Goal: Information Seeking & Learning: Check status

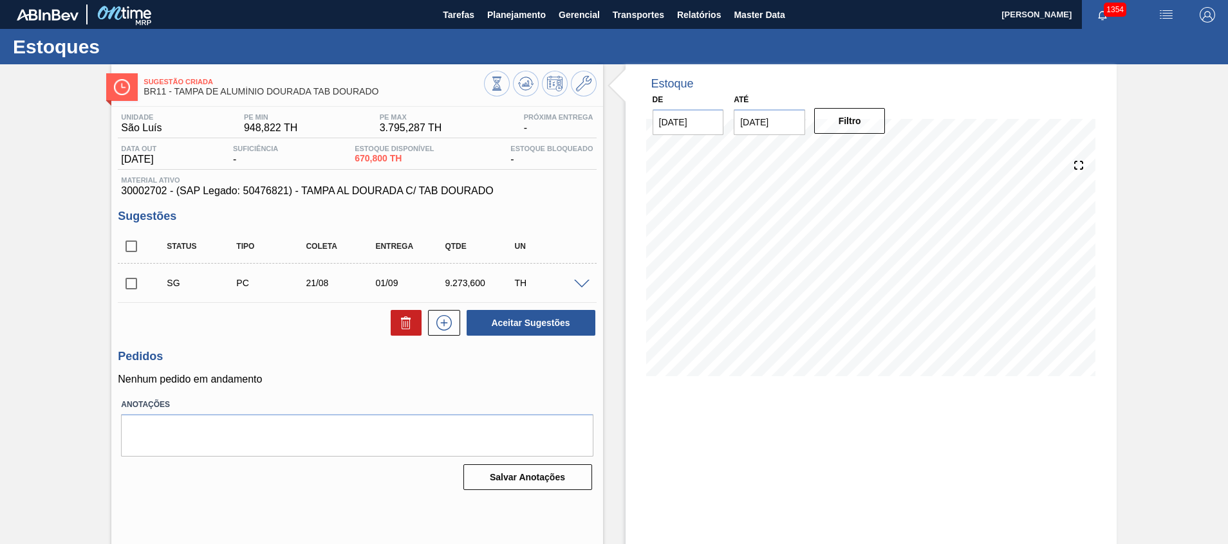
click at [150, 194] on span "30002702 - (SAP Legado: 50476821) - TAMPA AL DOURADA C/ TAB DOURADO" at bounding box center [357, 191] width 472 height 12
copy span "30002702"
click at [585, 286] on span at bounding box center [581, 285] width 15 height 10
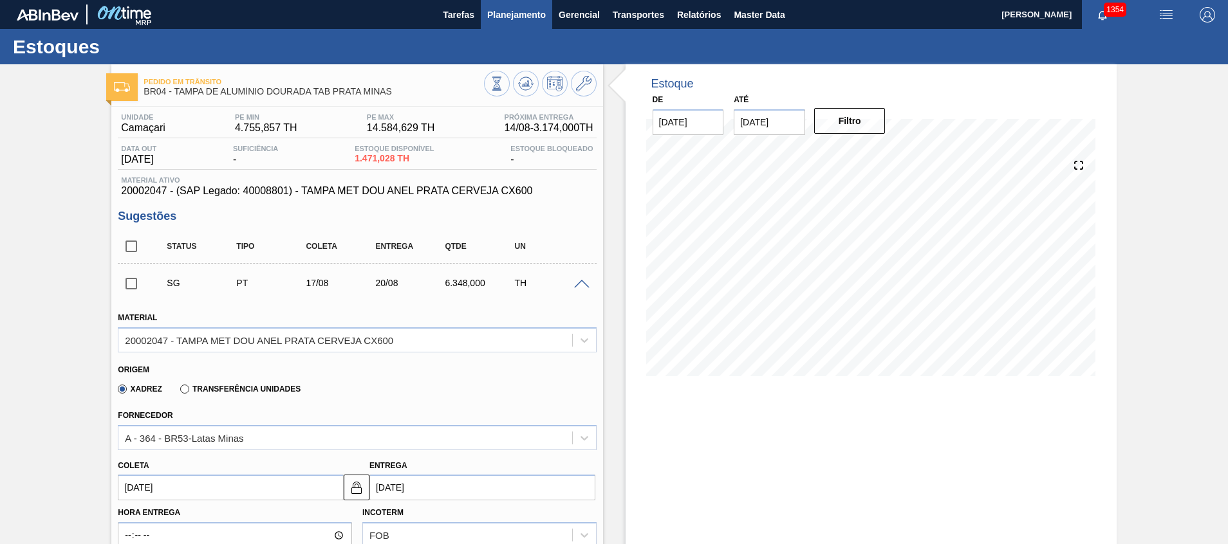
click at [519, 14] on span "Planejamento" at bounding box center [516, 14] width 59 height 15
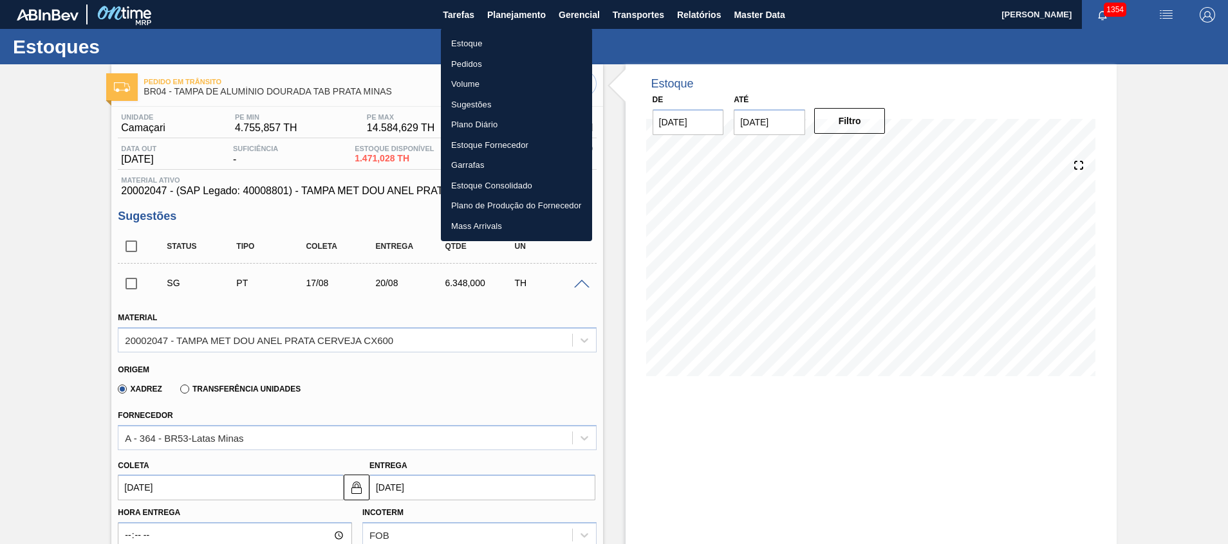
click at [517, 42] on li "Estoque" at bounding box center [516, 43] width 151 height 21
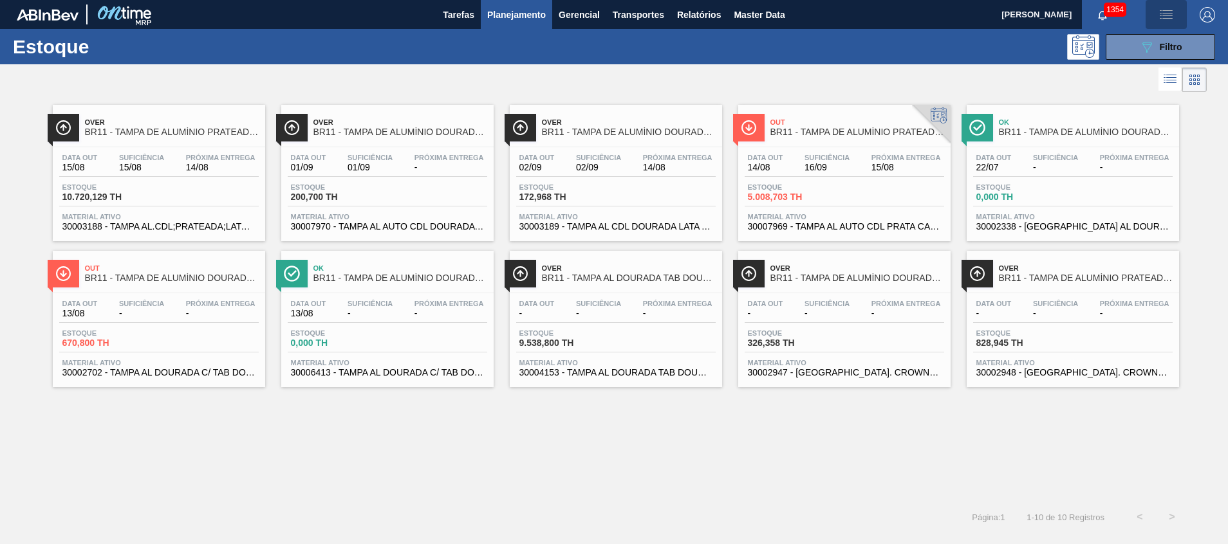
click at [1164, 12] on img "button" at bounding box center [1165, 14] width 15 height 15
click at [1052, 76] on div at bounding box center [614, 272] width 1228 height 544
click at [1155, 53] on div "089F7B8B-B2A5-4AFE-B5C0-19BA573D28AC Filtro" at bounding box center [1160, 46] width 43 height 15
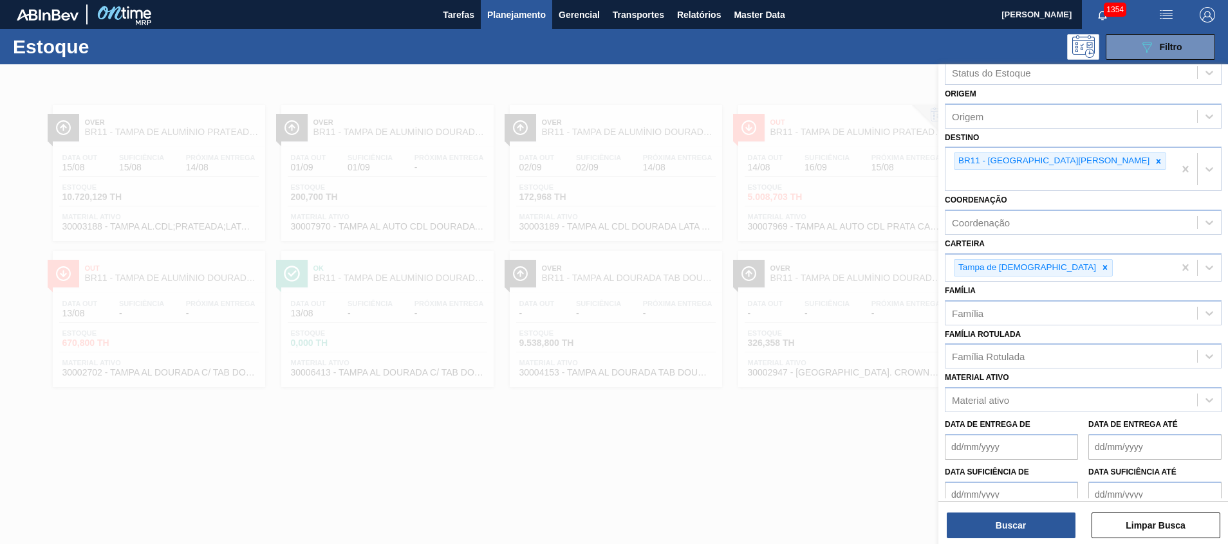
scroll to position [77, 0]
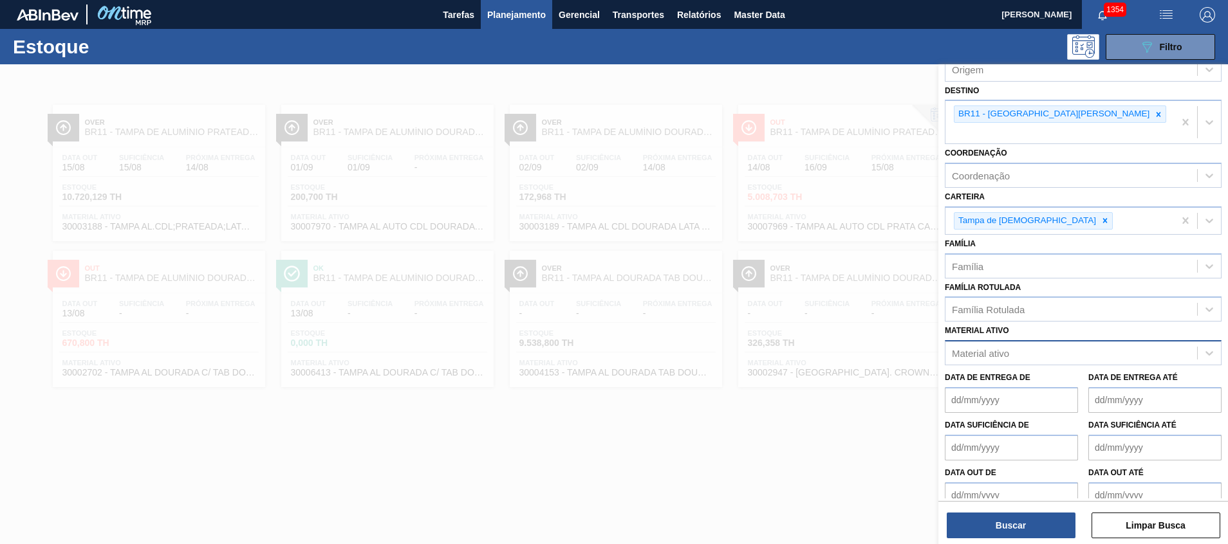
click at [1003, 348] on div "Material ativo" at bounding box center [980, 353] width 57 height 11
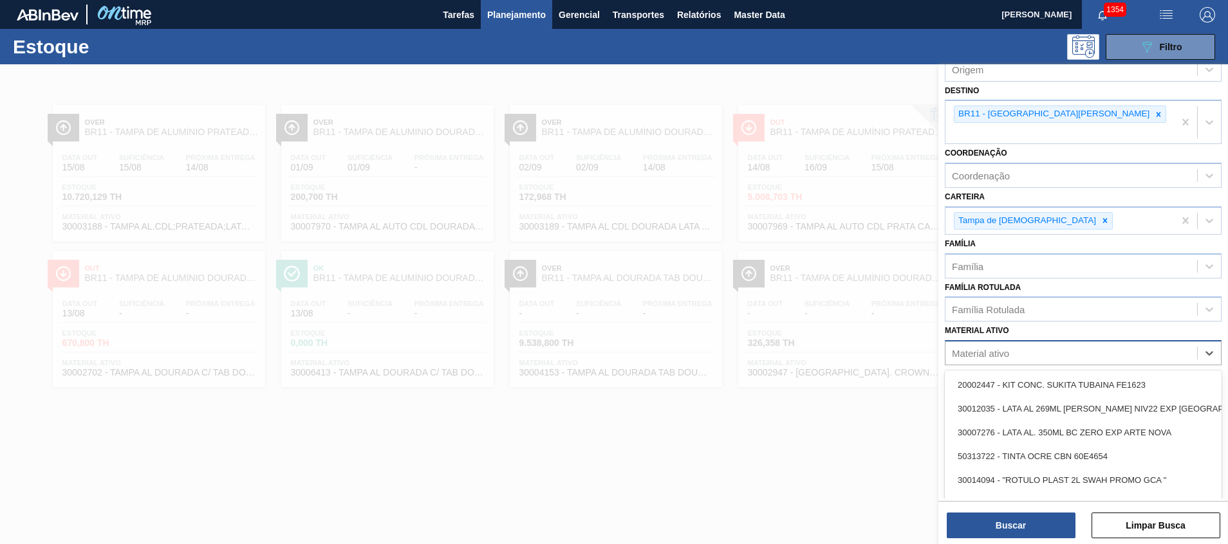
paste ativo "30002702"
type ativo "30002702"
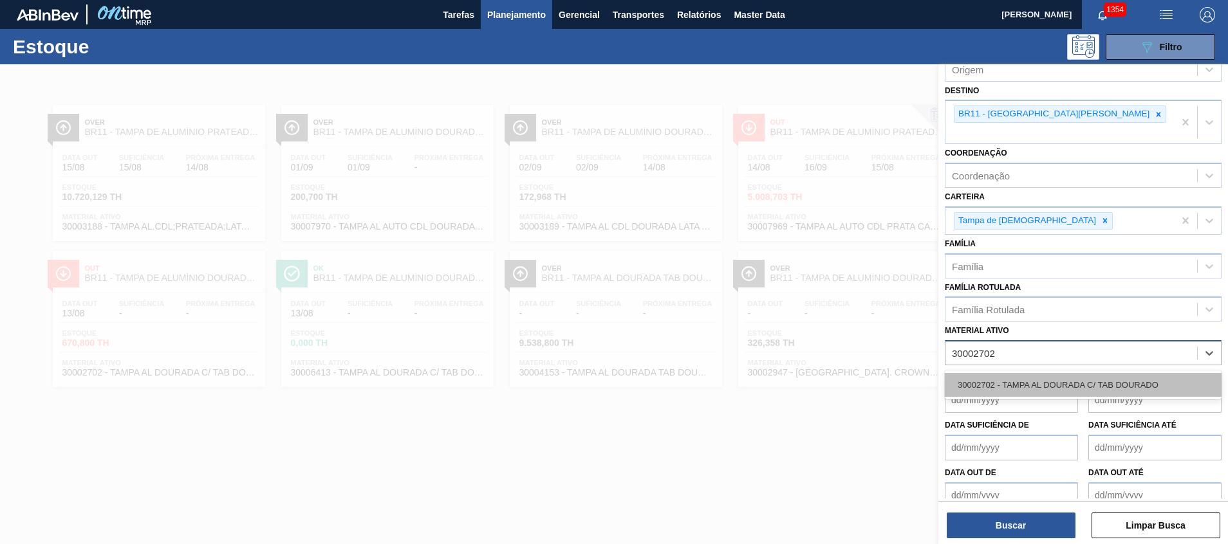
click at [998, 373] on div "30002702 - TAMPA AL DOURADA C/ TAB DOURADO" at bounding box center [1083, 385] width 277 height 24
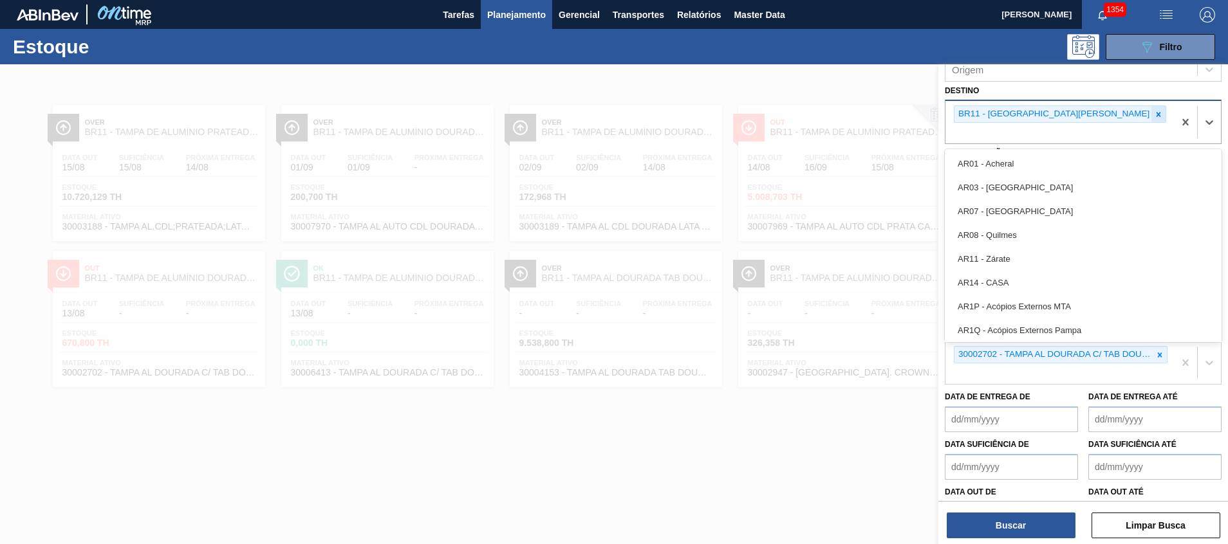
click at [1034, 116] on div "BR11 - São Luís" at bounding box center [1060, 114] width 212 height 17
click at [1157, 116] on icon at bounding box center [1159, 114] width 5 height 5
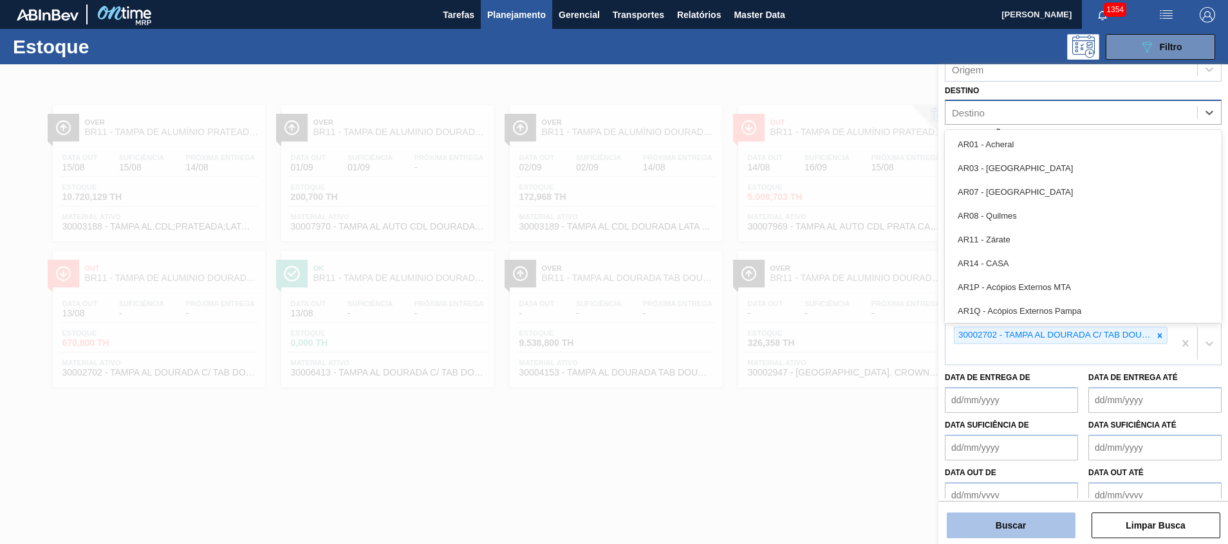
click at [984, 534] on button "Buscar" at bounding box center [1011, 526] width 129 height 26
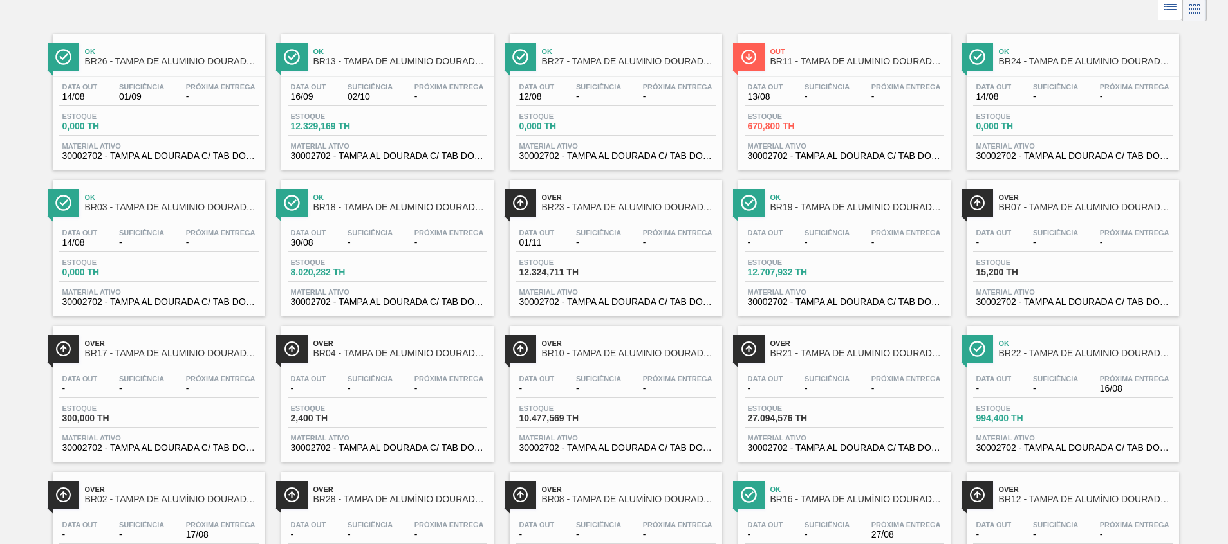
scroll to position [0, 0]
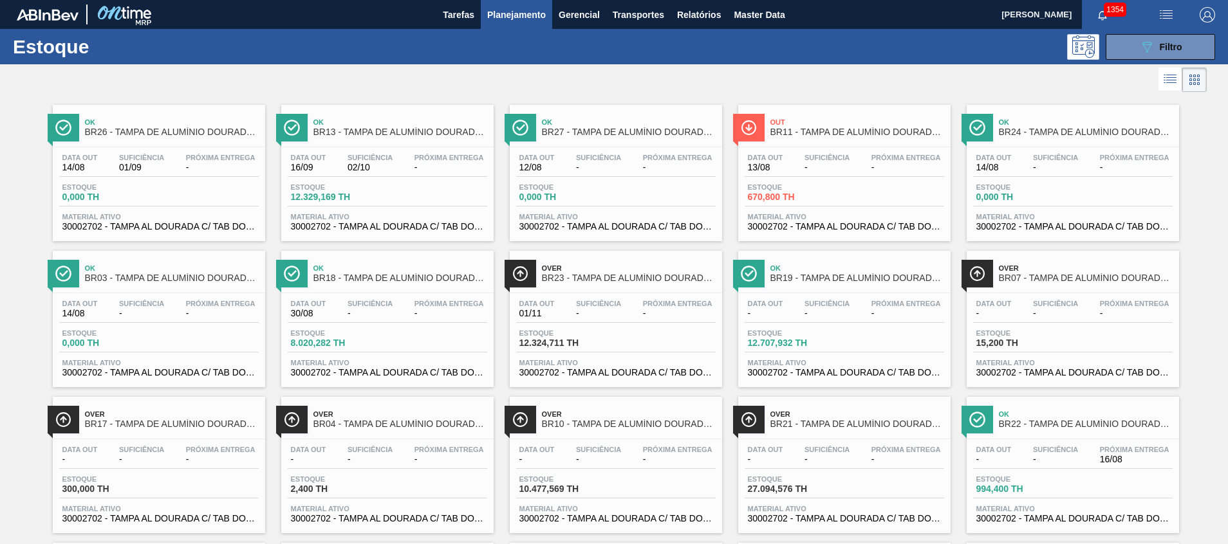
click at [609, 370] on span "30002702 - TAMPA AL DOURADA C/ TAB DOURADO" at bounding box center [615, 373] width 193 height 10
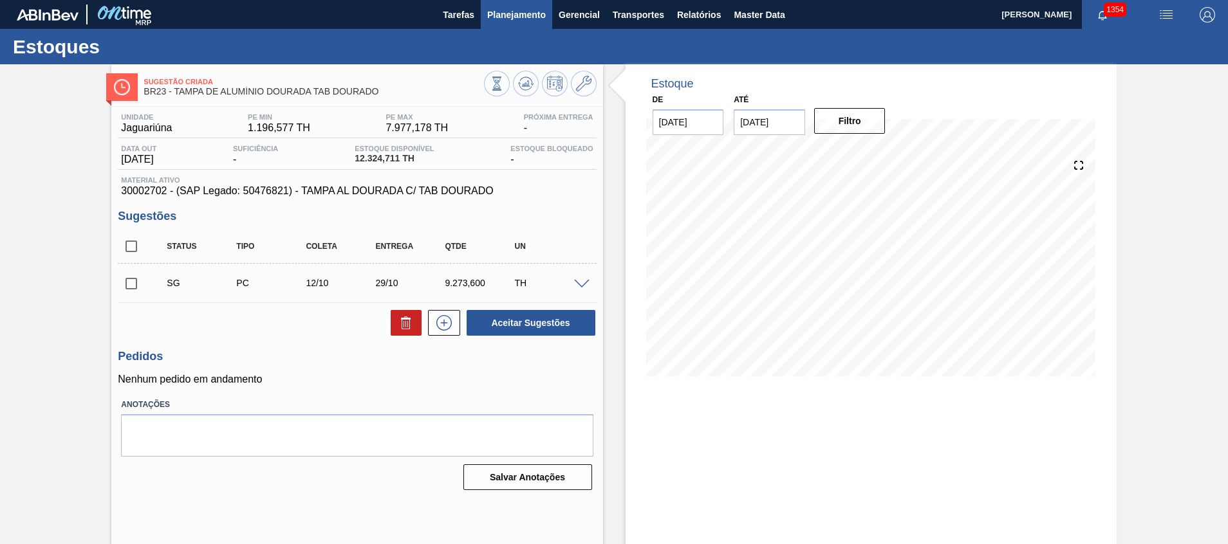
click at [531, 22] on span "Planejamento" at bounding box center [516, 14] width 59 height 15
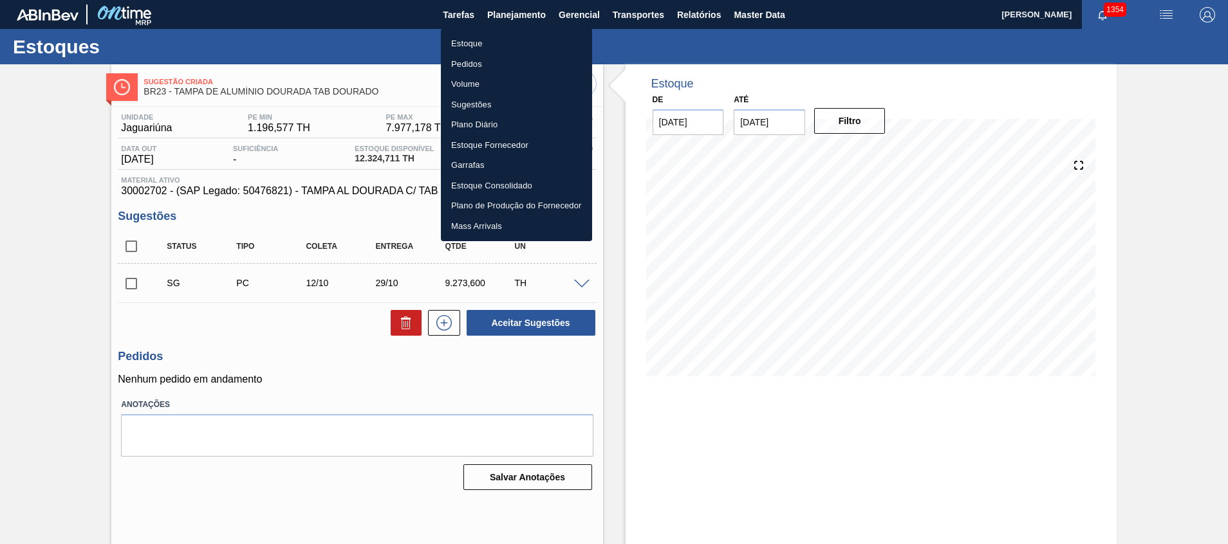
click at [492, 47] on li "Estoque" at bounding box center [516, 43] width 151 height 21
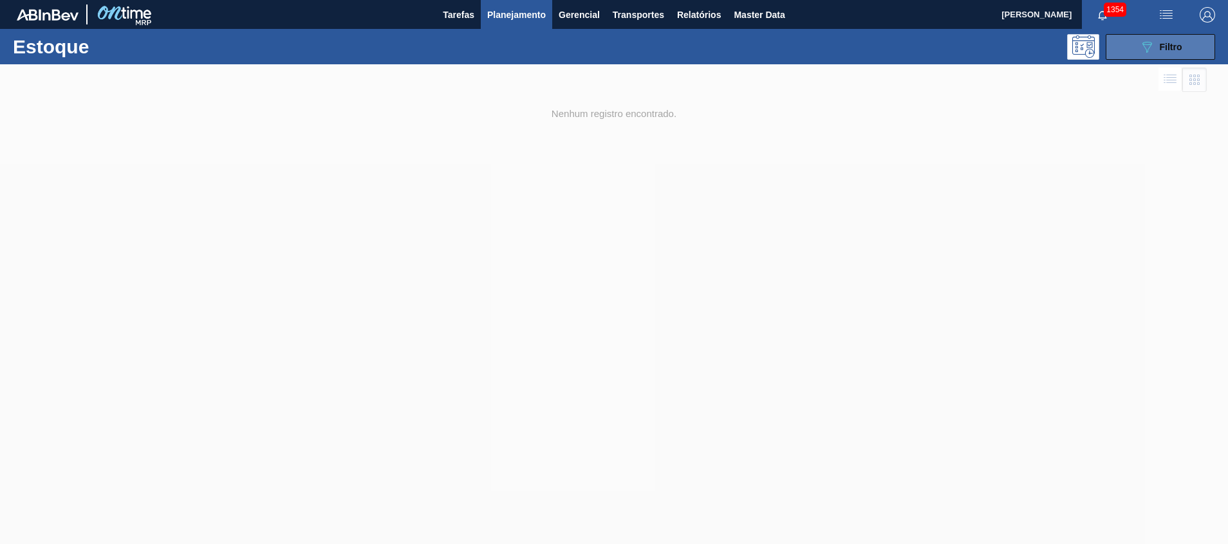
click at [1175, 37] on button "089F7B8B-B2A5-4AFE-B5C0-19BA573D28AC Filtro" at bounding box center [1160, 47] width 109 height 26
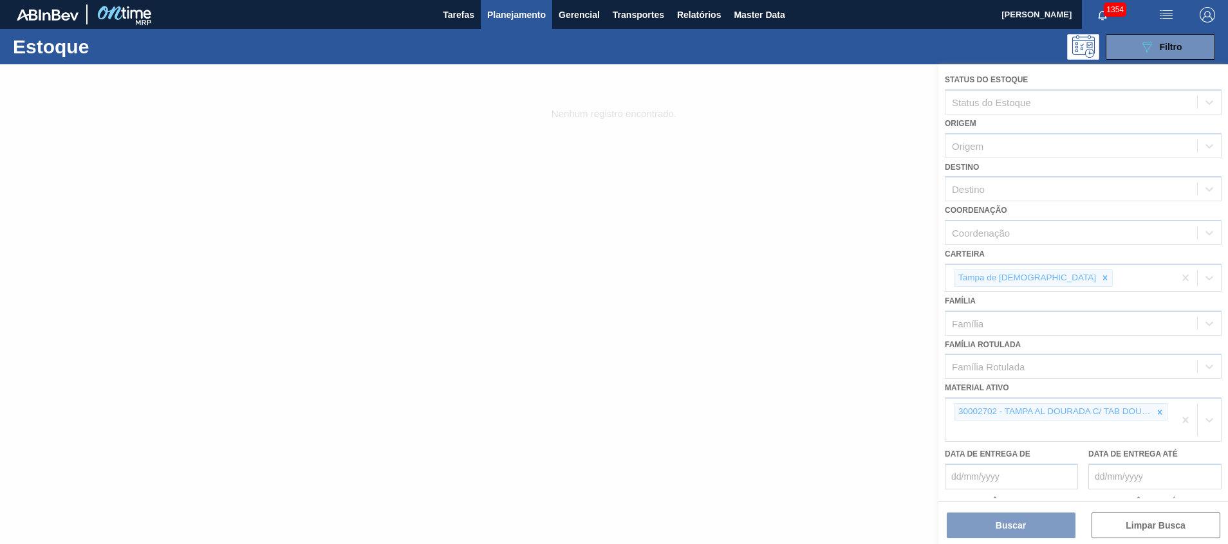
click at [1153, 411] on div at bounding box center [614, 304] width 1228 height 480
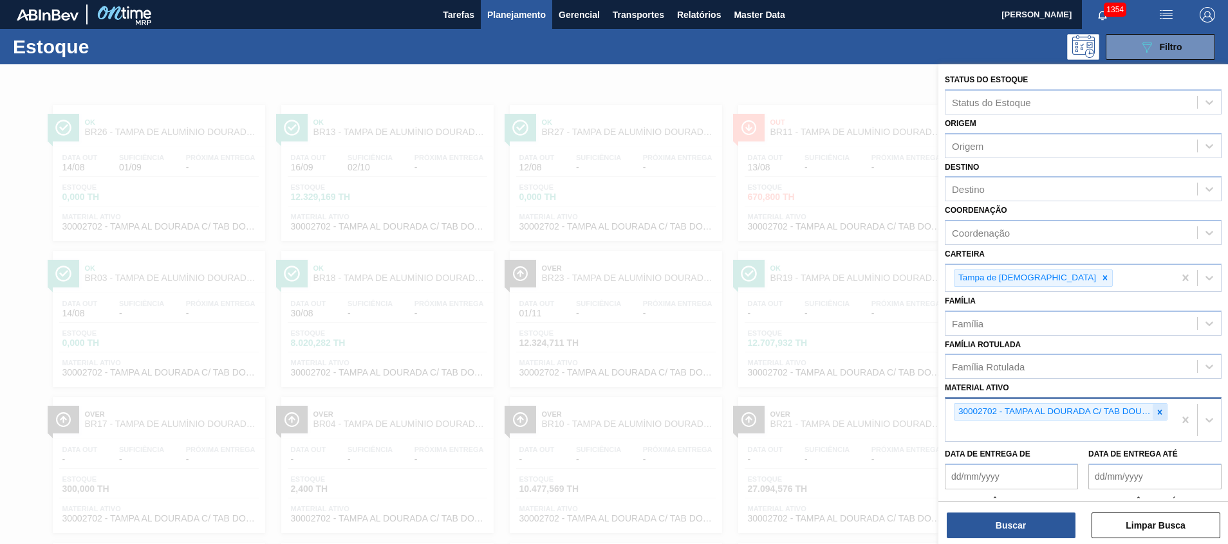
click at [1156, 410] on icon at bounding box center [1159, 412] width 9 height 9
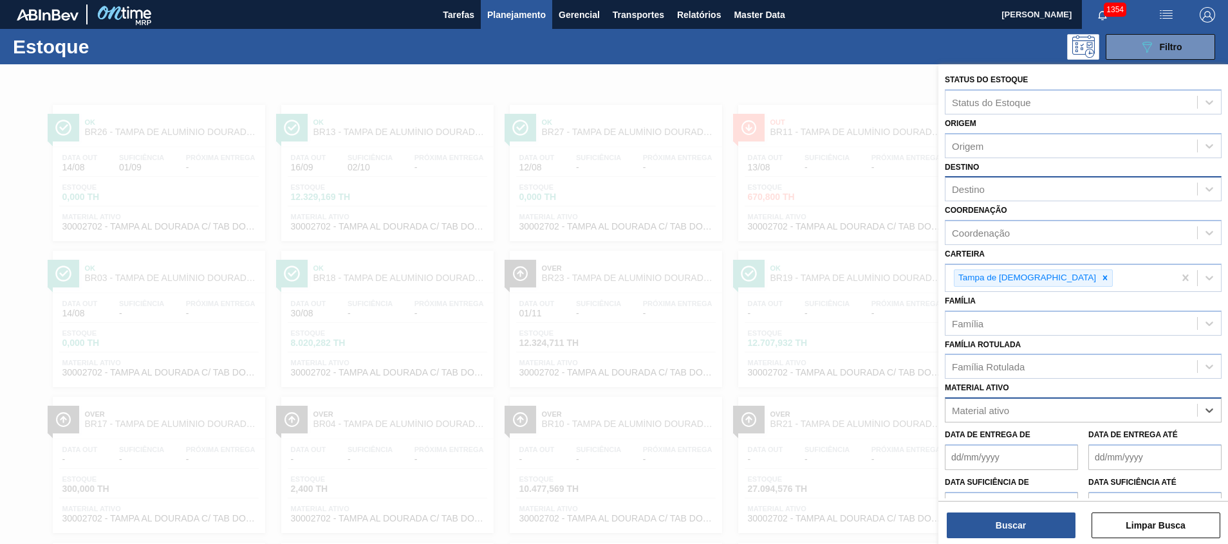
click at [1031, 189] on div "Destino" at bounding box center [1071, 189] width 252 height 19
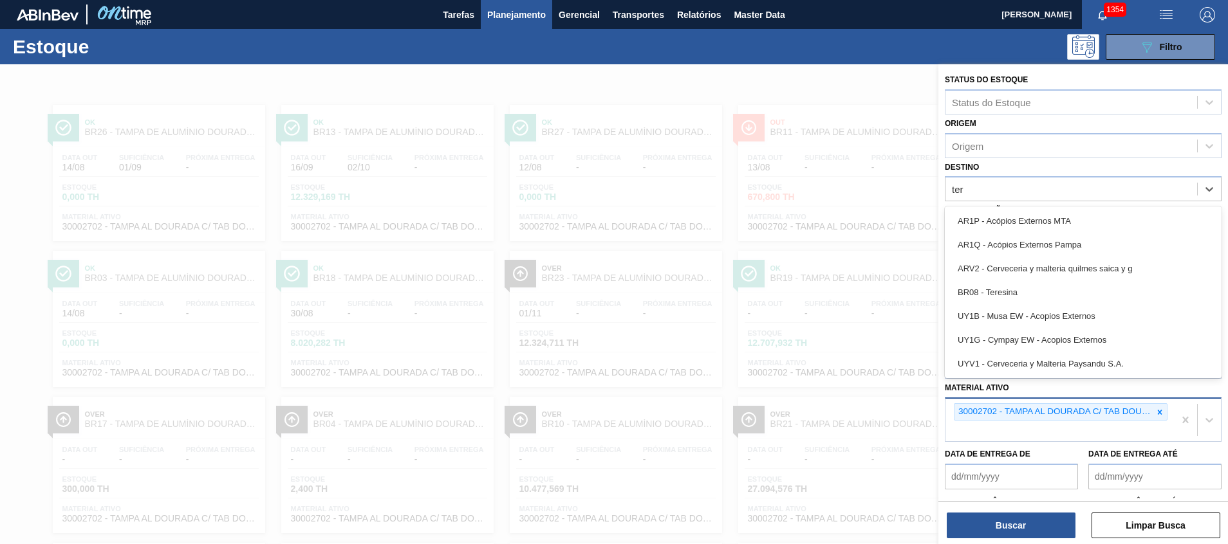
type input "tere"
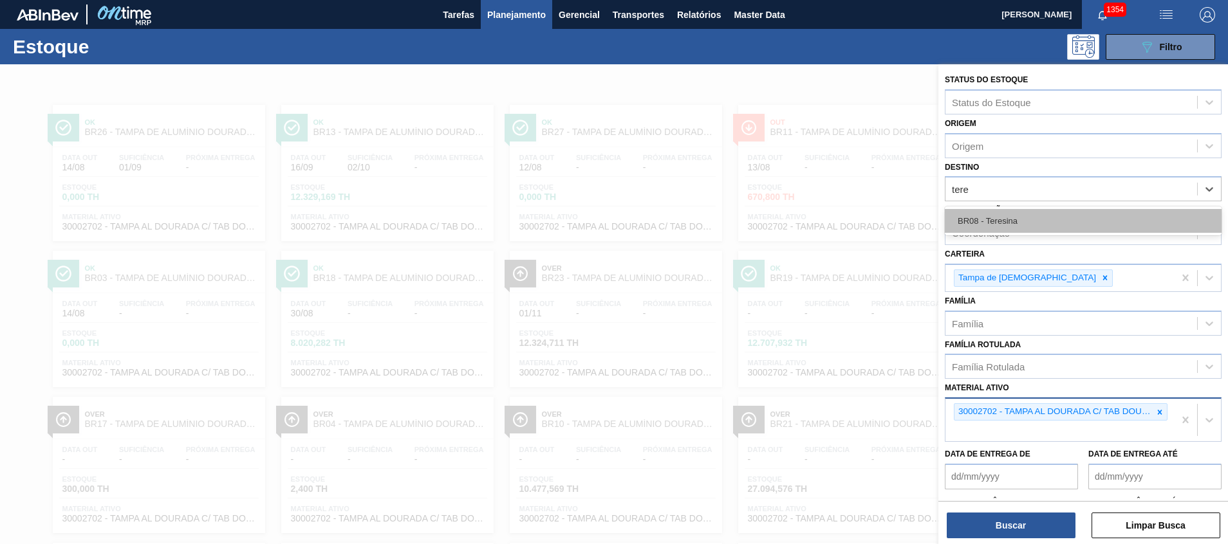
click at [1024, 231] on div "BR08 - Teresina" at bounding box center [1083, 221] width 277 height 24
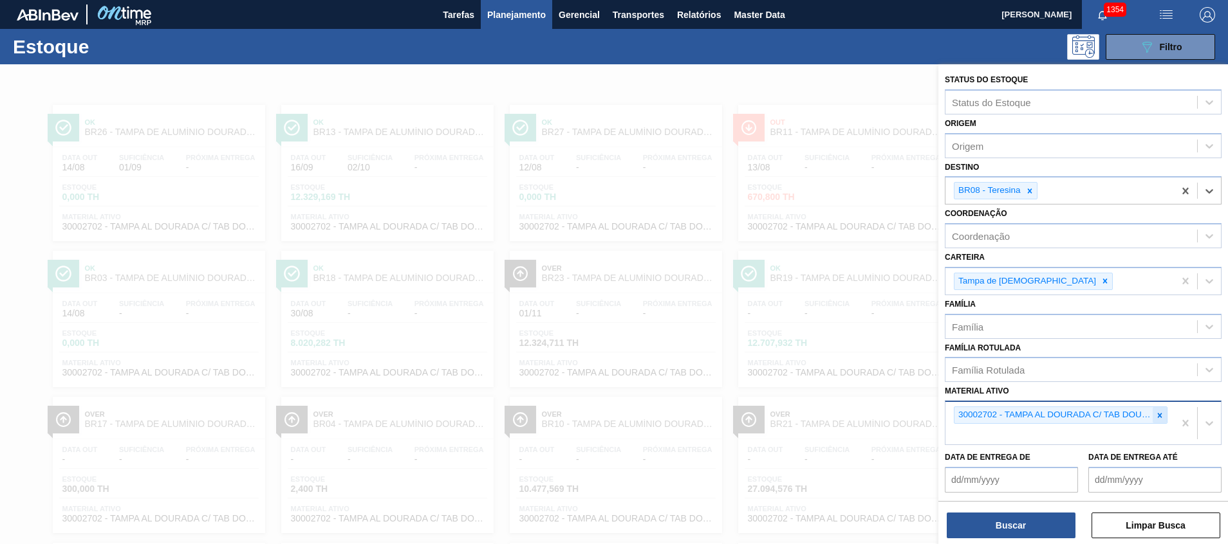
click at [1155, 411] on icon at bounding box center [1159, 415] width 9 height 9
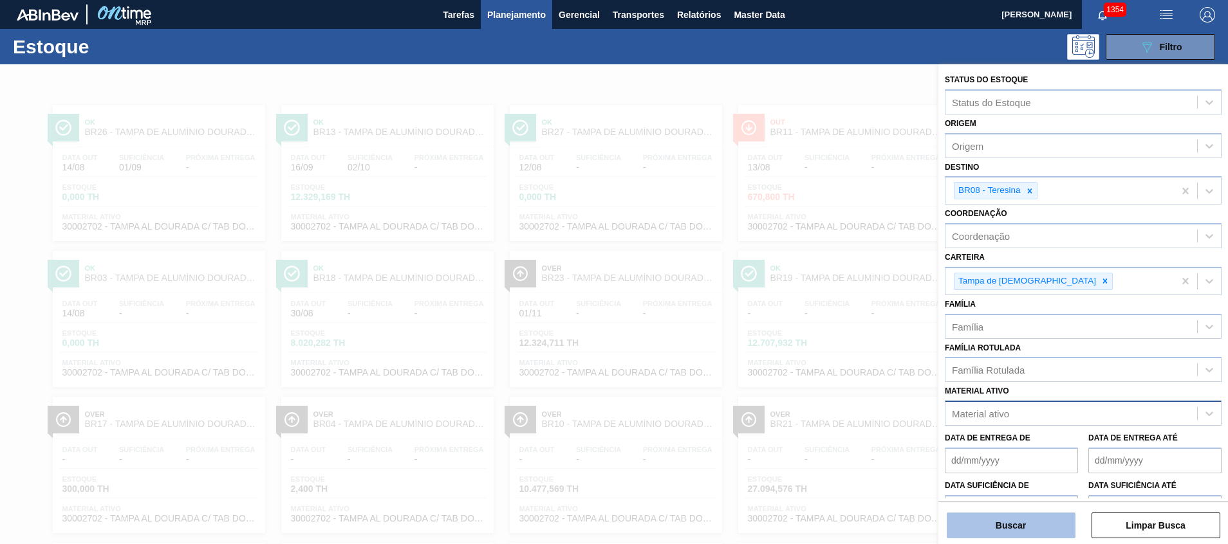
click at [1028, 530] on button "Buscar" at bounding box center [1011, 526] width 129 height 26
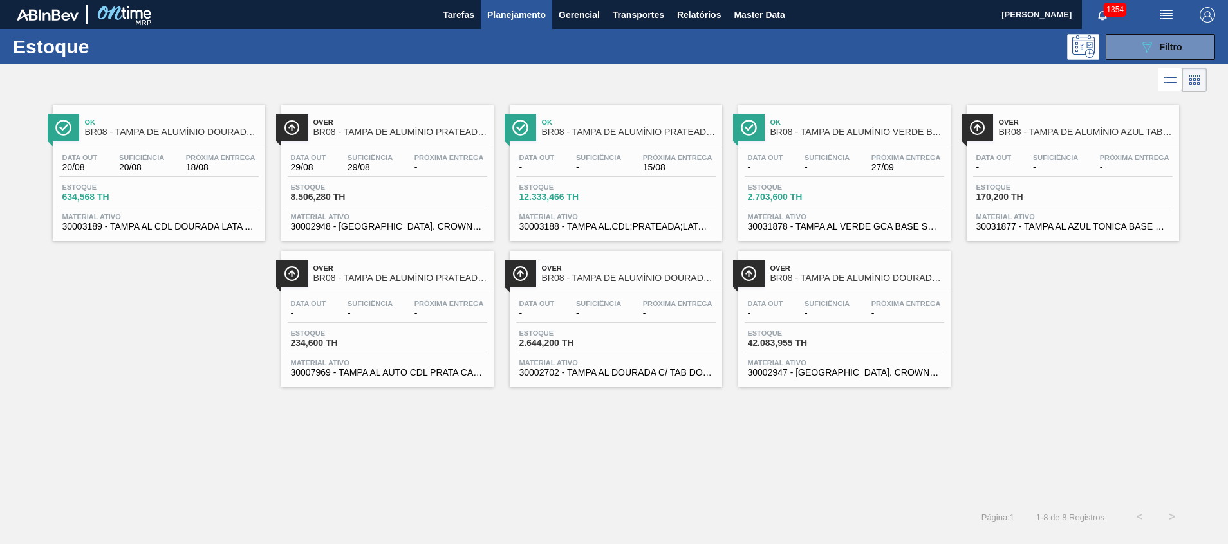
click at [656, 370] on span "30002702 - TAMPA AL DOURADA C/ TAB DOURADO" at bounding box center [615, 373] width 193 height 10
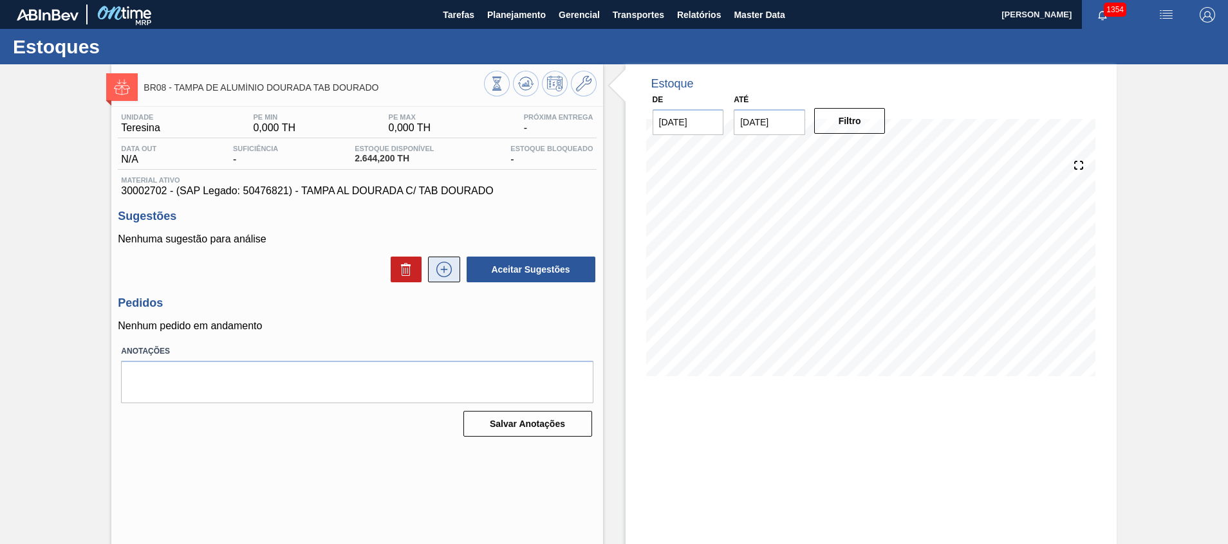
click at [447, 265] on icon at bounding box center [443, 269] width 15 height 15
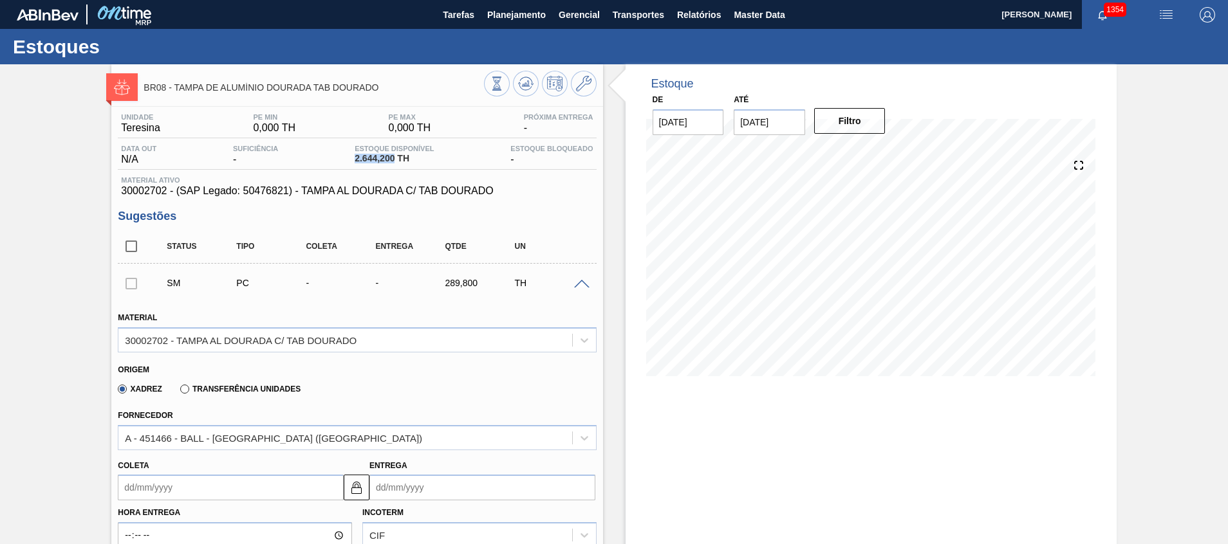
drag, startPoint x: 366, startPoint y: 158, endPoint x: 400, endPoint y: 157, distance: 33.5
click at [398, 157] on div "Estoque Disponível 2.644,200 TH" at bounding box center [394, 155] width 86 height 21
